Goal: Navigation & Orientation: Go to known website

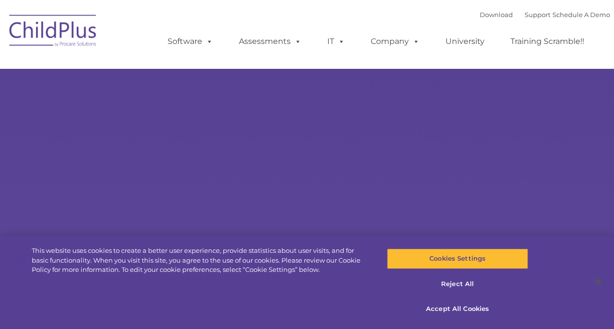
select select "MEDIUM"
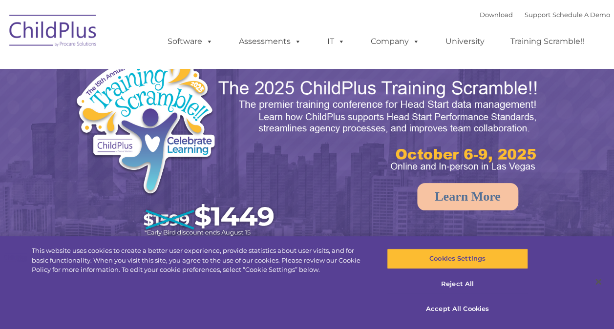
select select "MEDIUM"
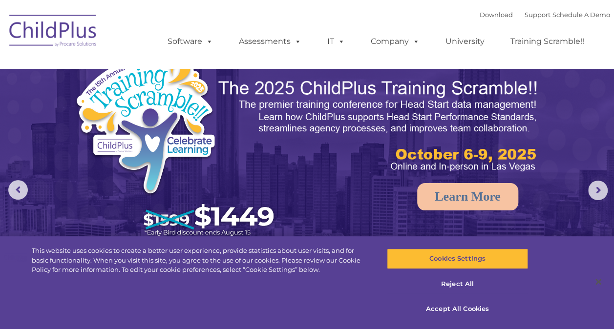
click at [82, 28] on img at bounding box center [53, 32] width 98 height 49
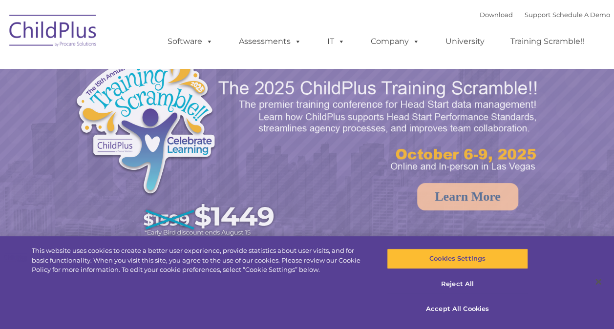
select select "MEDIUM"
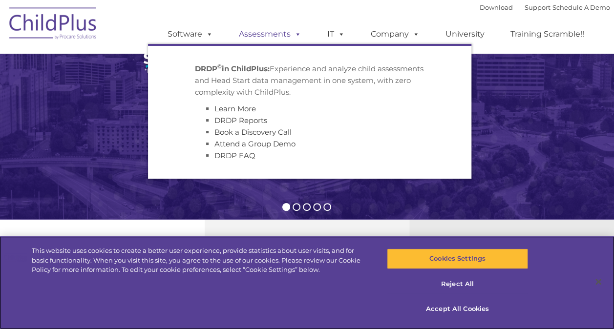
scroll to position [195, 0]
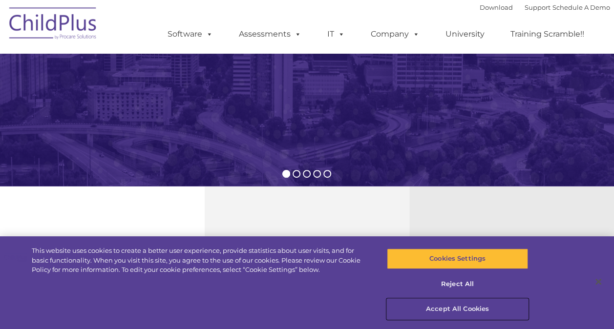
click at [462, 310] on button "Accept All Cookies" at bounding box center [457, 309] width 141 height 21
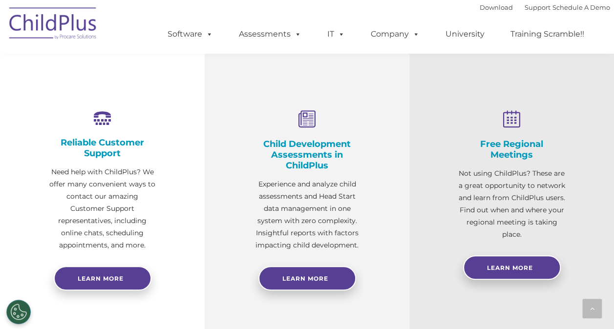
scroll to position [314, 0]
